Goal: Check status

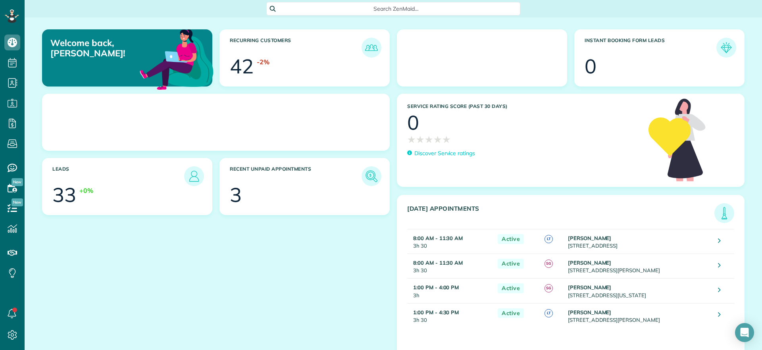
scroll to position [4, 4]
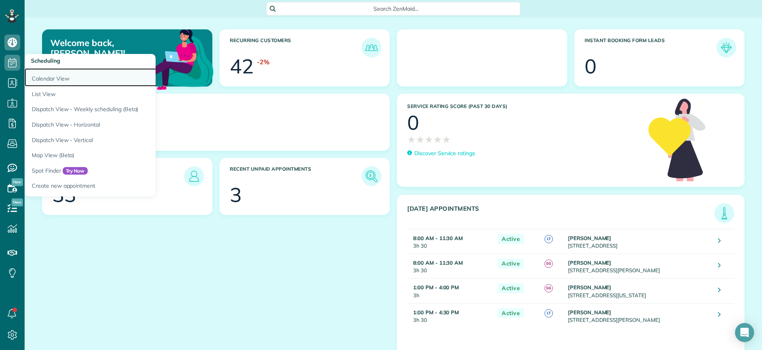
click at [58, 81] on link "Calendar View" at bounding box center [124, 77] width 198 height 18
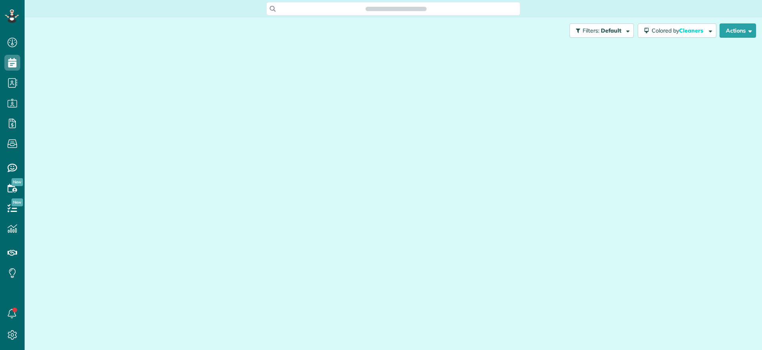
scroll to position [4, 4]
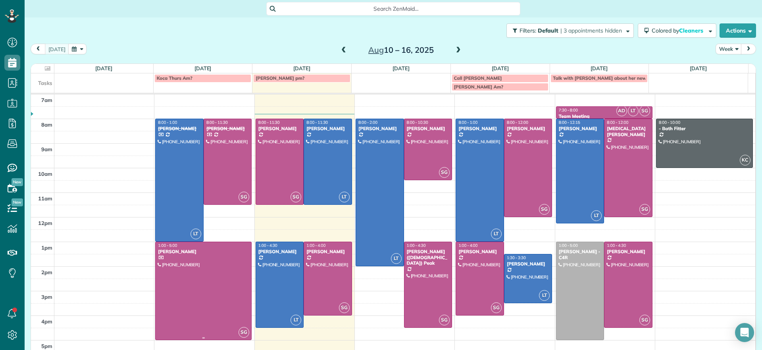
click at [231, 304] on div at bounding box center [204, 291] width 96 height 98
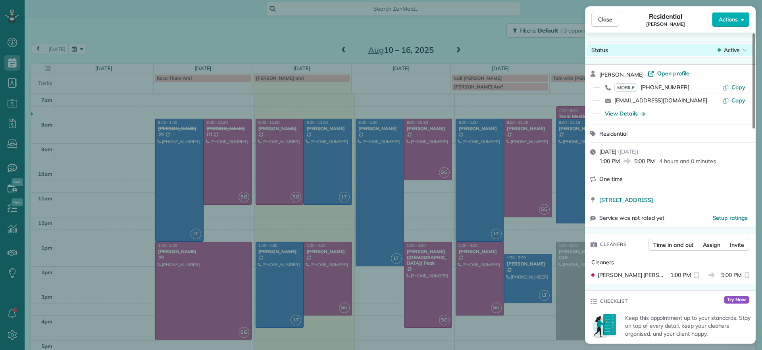
click at [737, 44] on div "Status Active" at bounding box center [671, 50] width 168 height 12
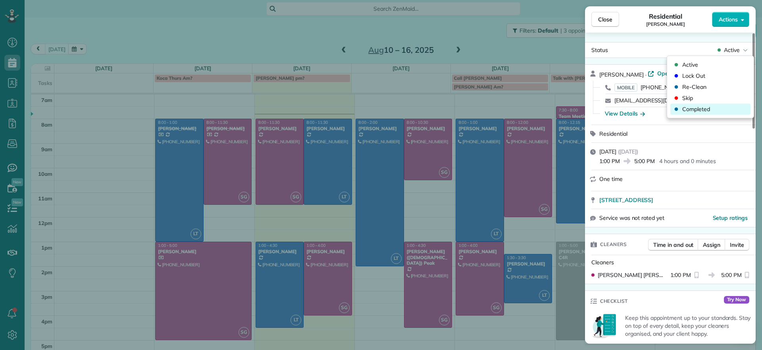
click at [686, 108] on span "Completed" at bounding box center [696, 109] width 28 height 8
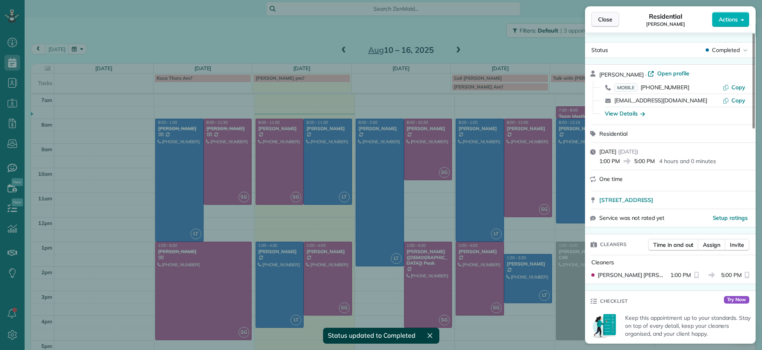
click at [612, 27] on div "Close Residential John Miller Actions" at bounding box center [670, 19] width 171 height 26
click at [607, 21] on span "Close" at bounding box center [605, 19] width 14 height 8
